Goal: Information Seeking & Learning: Check status

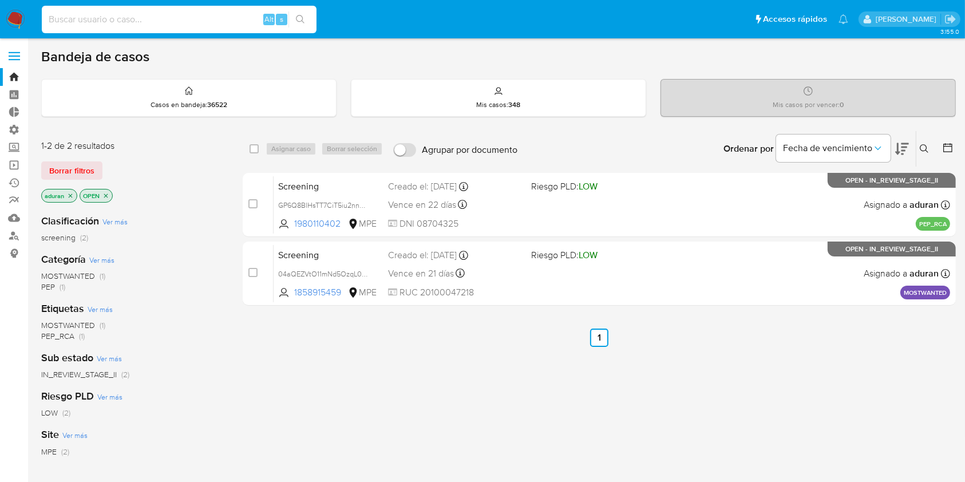
paste input "2629479406"
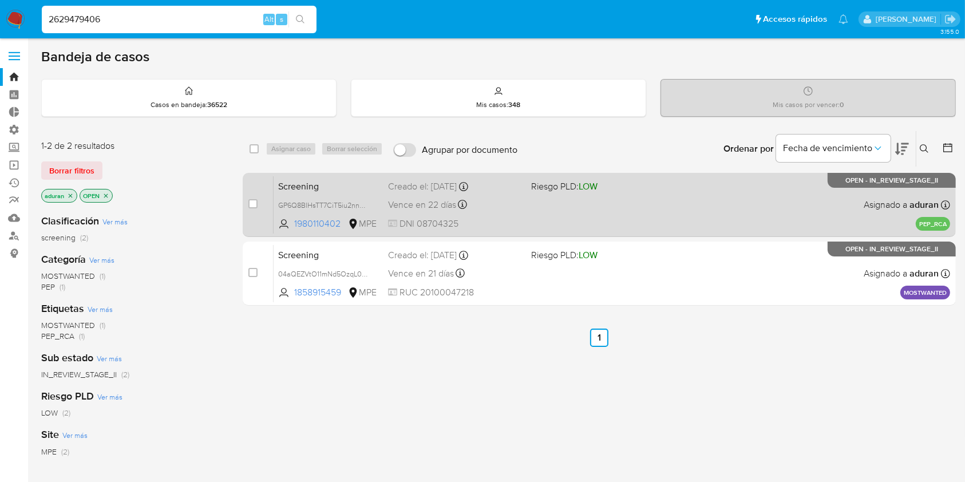
type input "2629479406"
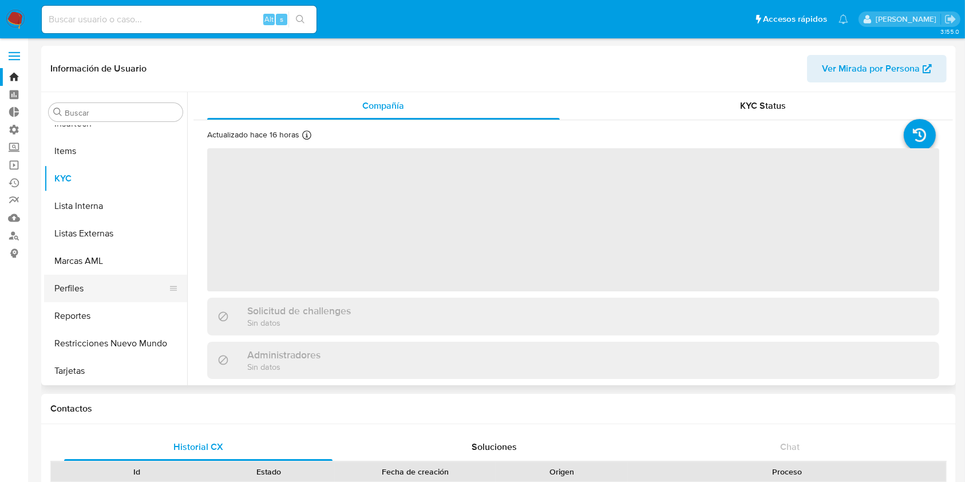
scroll to position [511, 0]
select select "10"
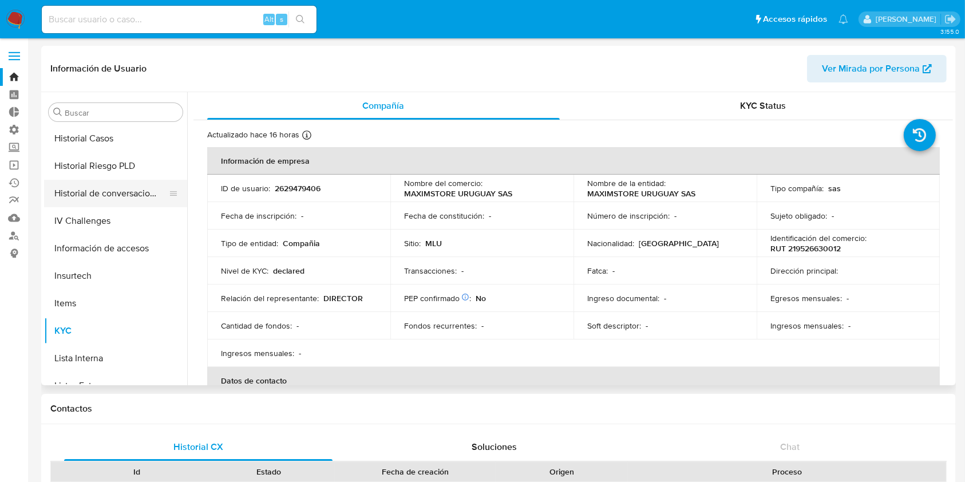
scroll to position [206, 0]
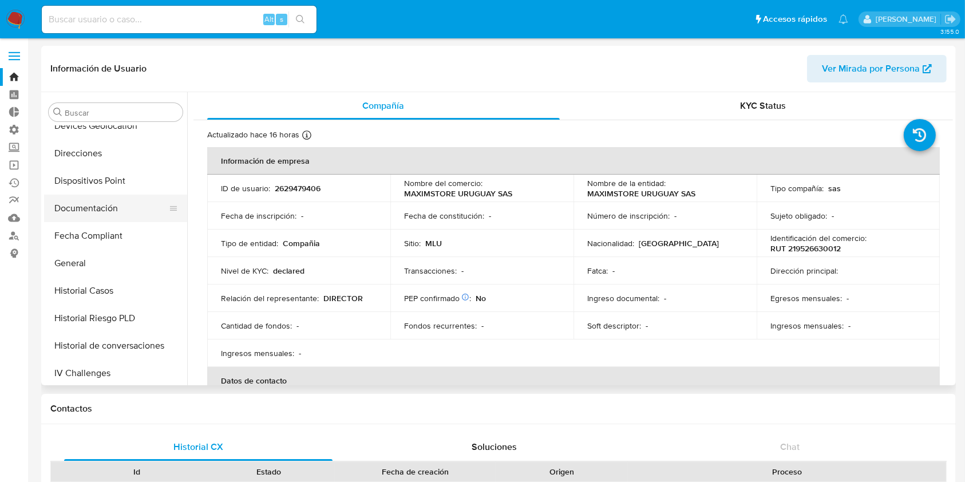
click at [98, 205] on button "Documentación" at bounding box center [111, 208] width 134 height 27
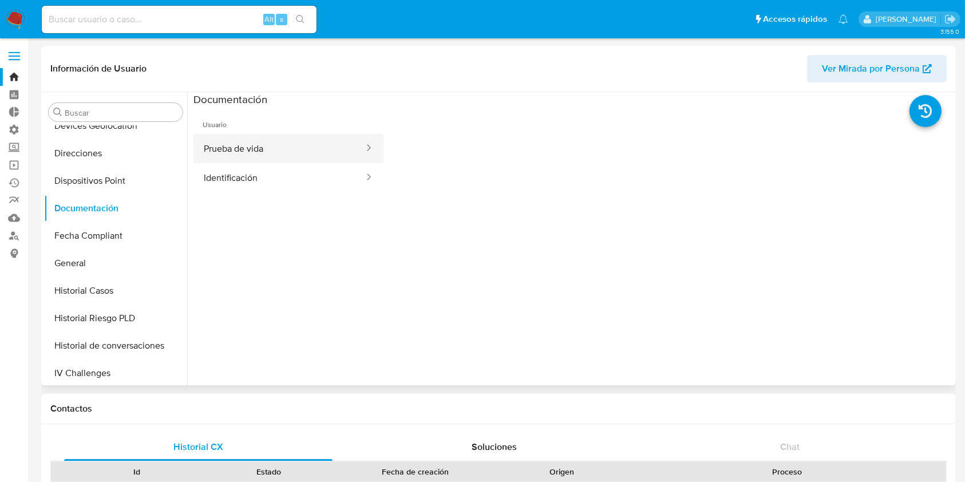
click at [260, 153] on button "Prueba de vida" at bounding box center [279, 148] width 172 height 29
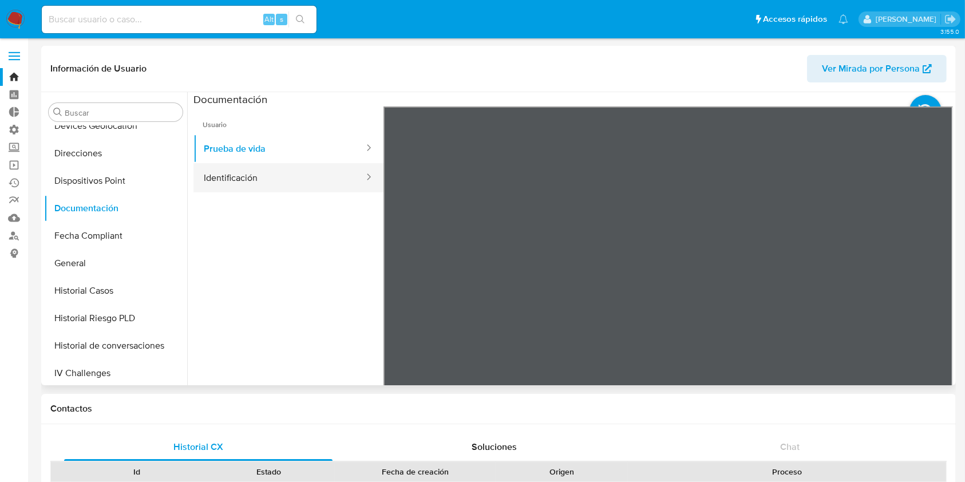
click at [283, 174] on button "Identificación" at bounding box center [279, 177] width 172 height 29
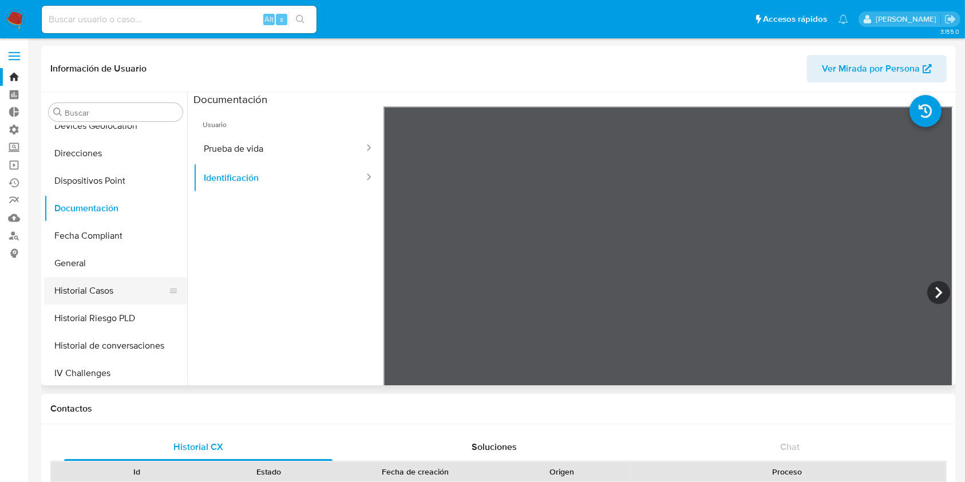
scroll to position [358, 0]
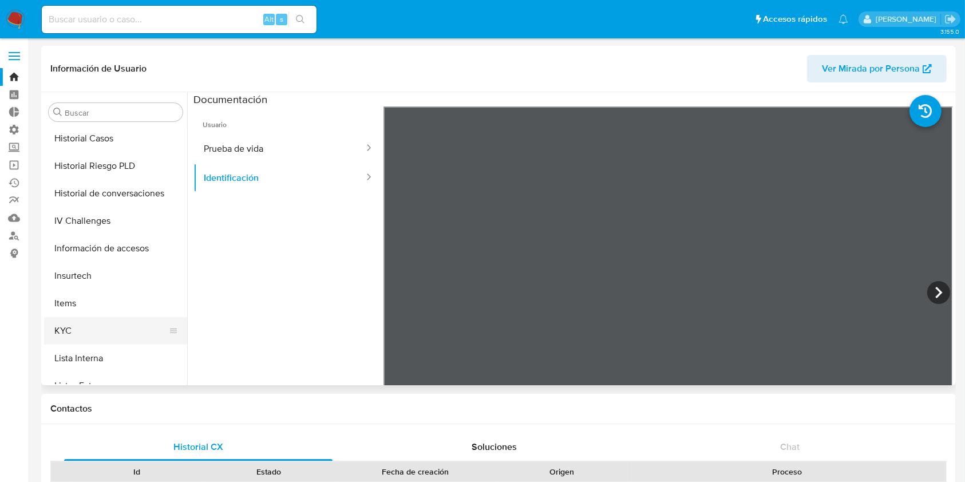
click at [84, 327] on button "KYC" at bounding box center [111, 330] width 134 height 27
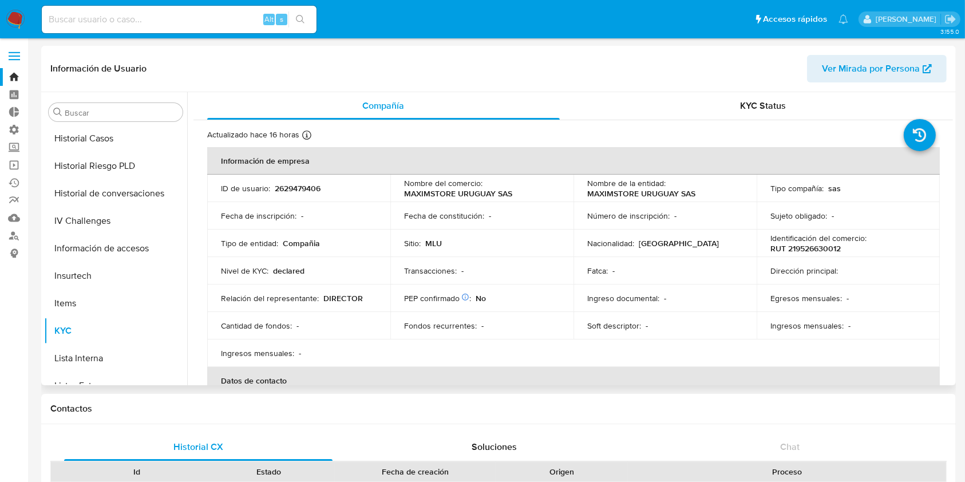
click at [300, 187] on p "2629479406" at bounding box center [298, 188] width 46 height 10
copy p "2629479406"
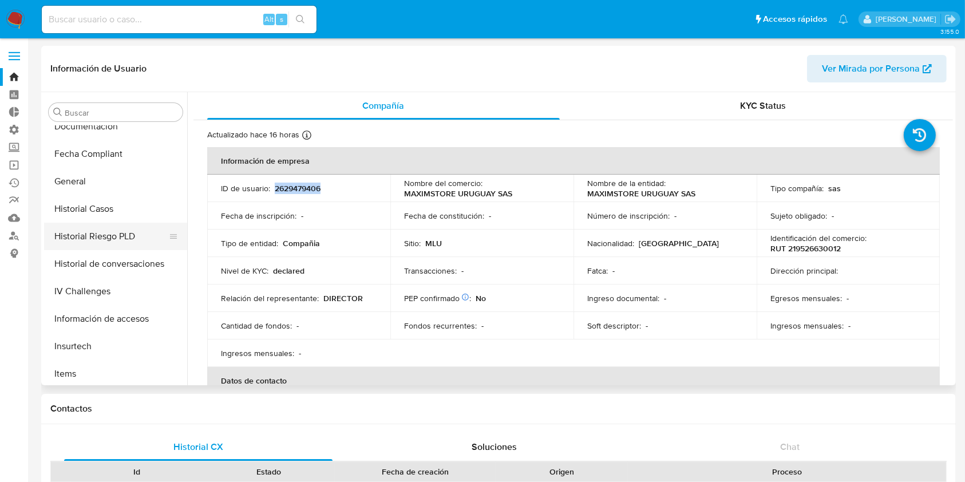
scroll to position [206, 0]
click at [97, 263] on button "General" at bounding box center [111, 263] width 134 height 27
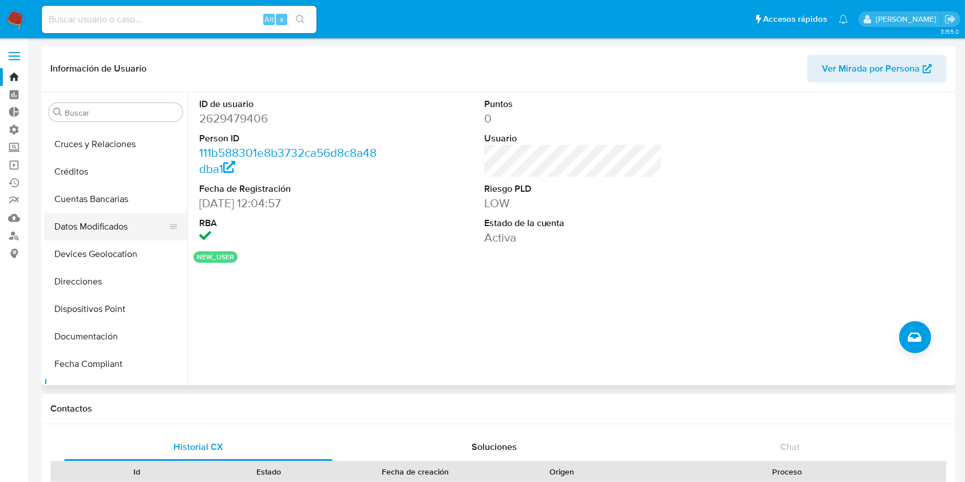
scroll to position [78, 0]
click at [109, 334] on button "Documentación" at bounding box center [111, 335] width 134 height 27
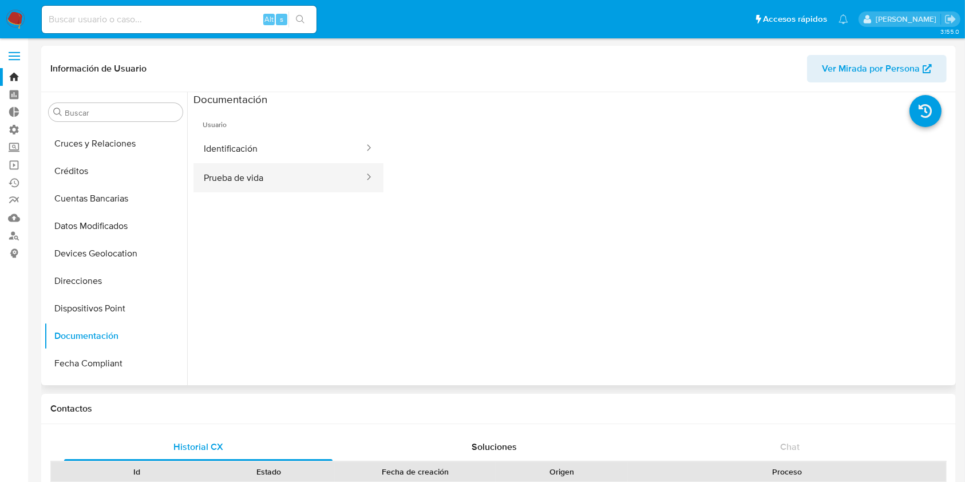
click at [255, 163] on button "Prueba de vida" at bounding box center [279, 177] width 172 height 29
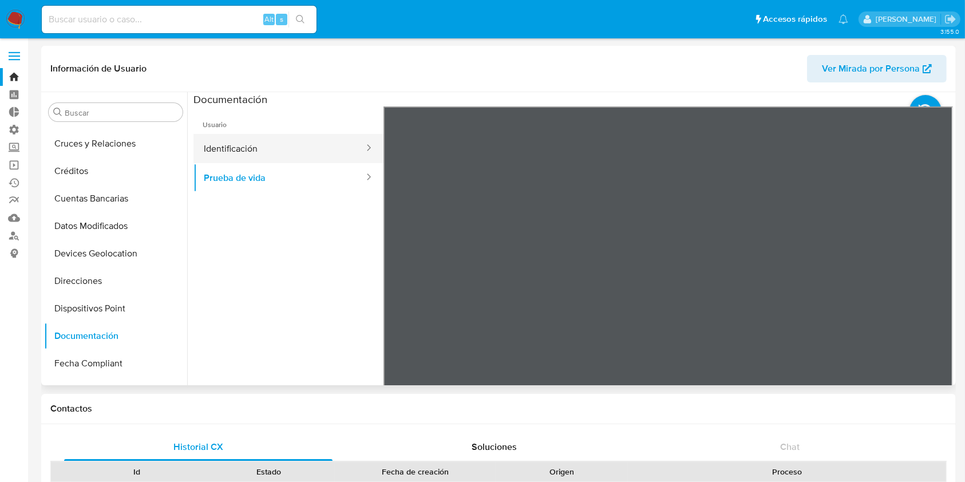
click at [305, 146] on button "Identificación" at bounding box center [279, 148] width 172 height 29
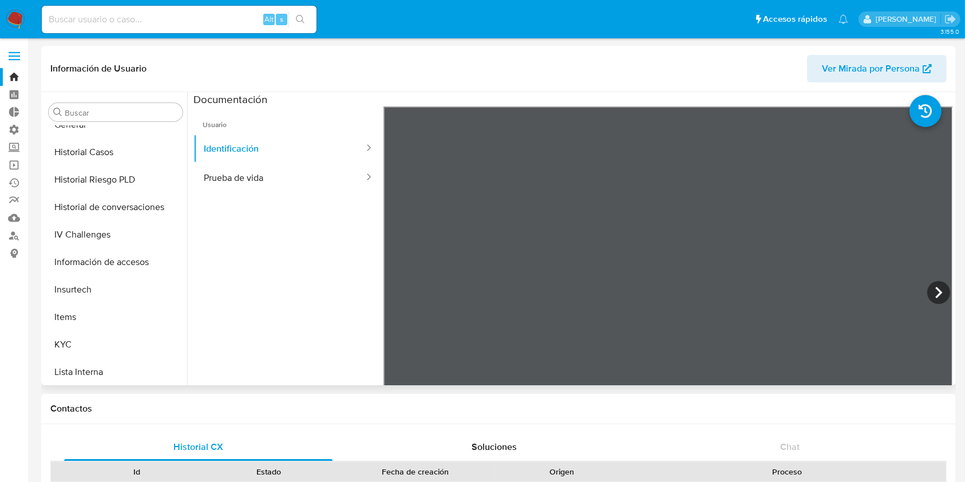
scroll to position [389, 0]
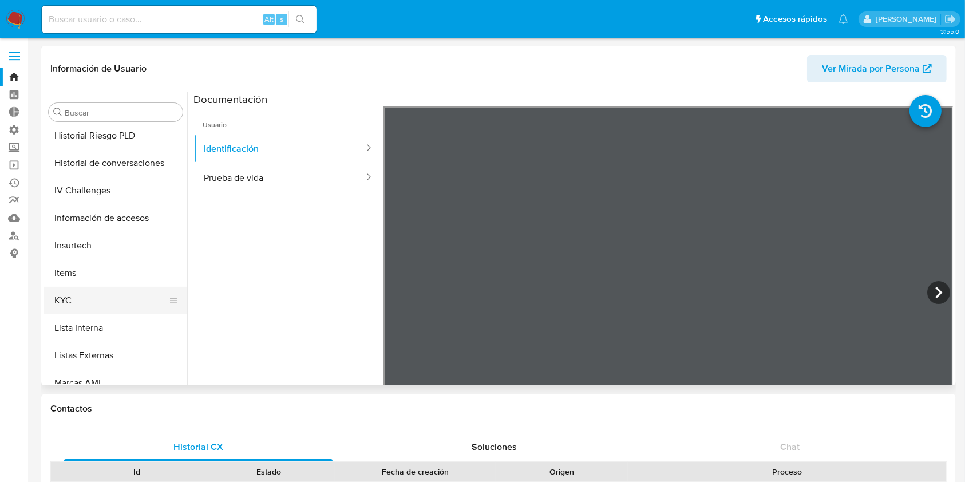
click at [72, 293] on button "KYC" at bounding box center [111, 300] width 134 height 27
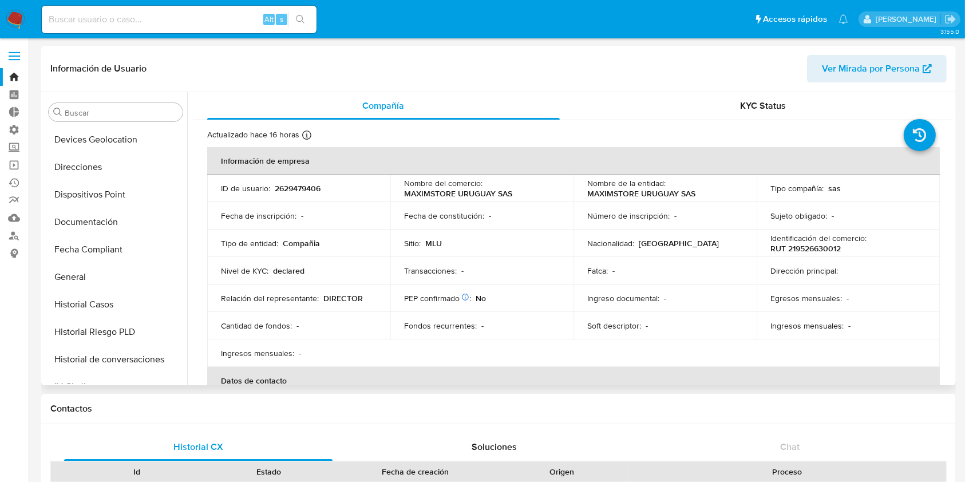
scroll to position [192, 0]
click at [88, 227] on button "Documentación" at bounding box center [111, 222] width 134 height 27
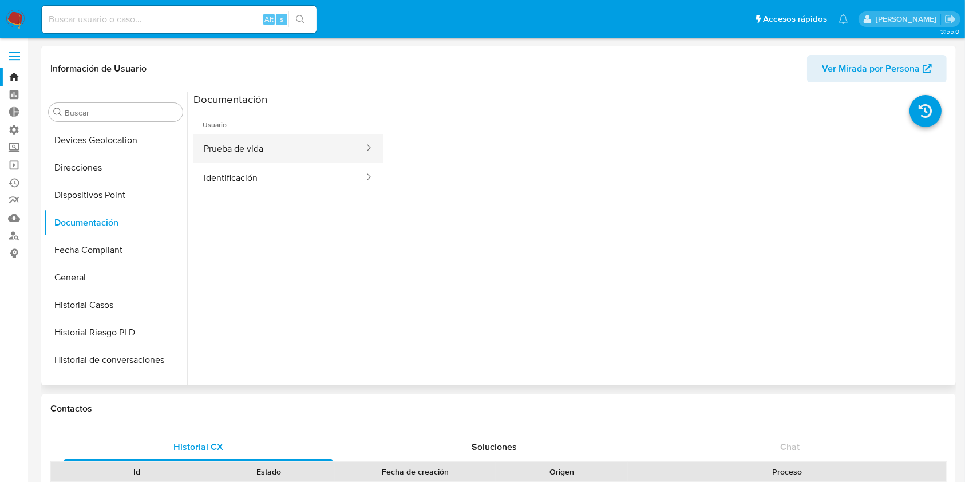
click at [300, 139] on button "Prueba de vida" at bounding box center [279, 148] width 172 height 29
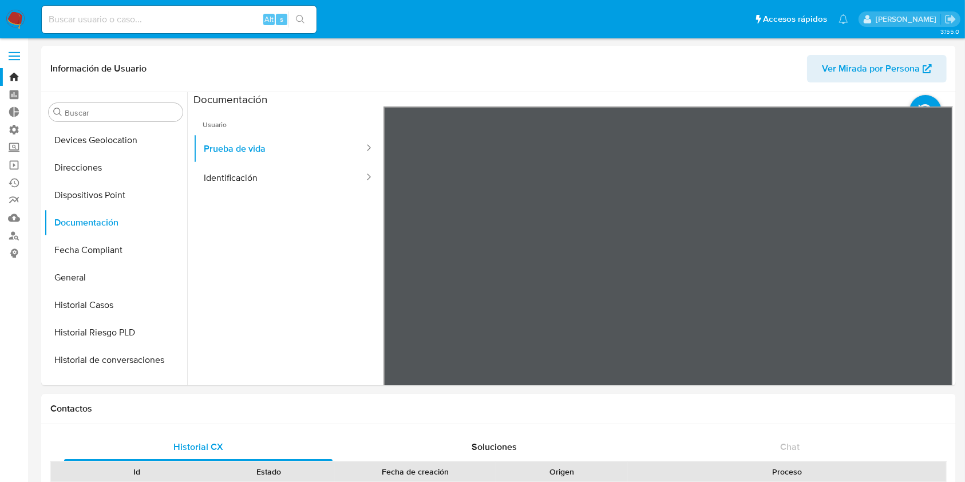
click at [15, 21] on img at bounding box center [15, 19] width 19 height 19
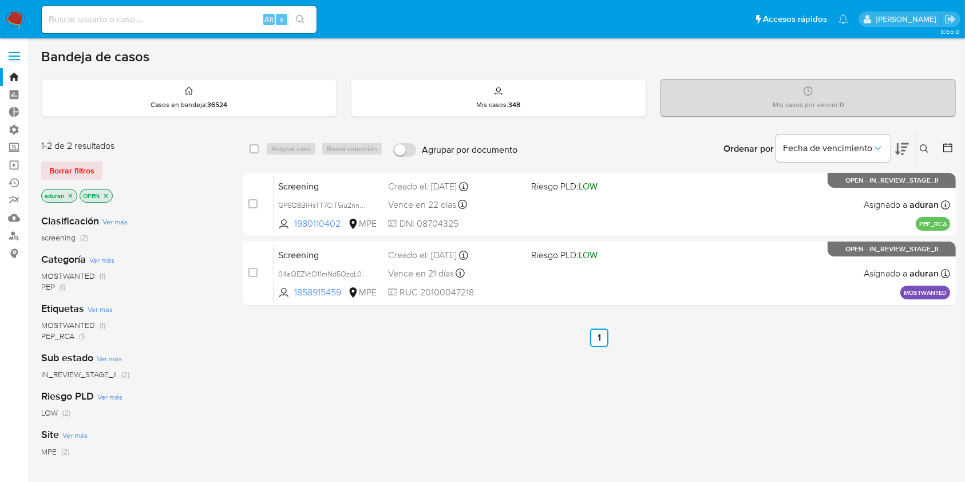
click at [0, 375] on aside "Bandeja Tablero Tablero Externo Administración Reglas Roles Usuarios Equipos Co…" at bounding box center [14, 328] width 28 height 656
